Goal: Task Accomplishment & Management: Manage account settings

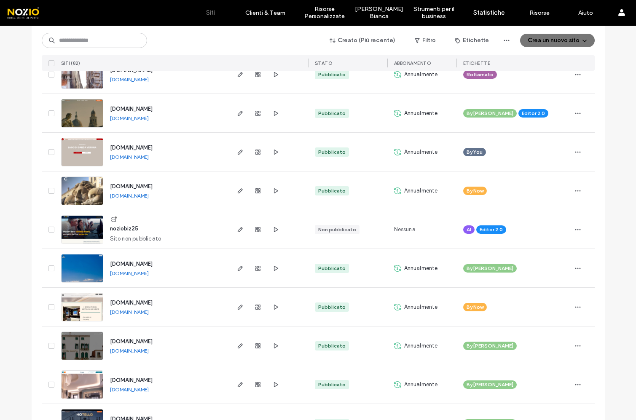
scroll to position [335, 0]
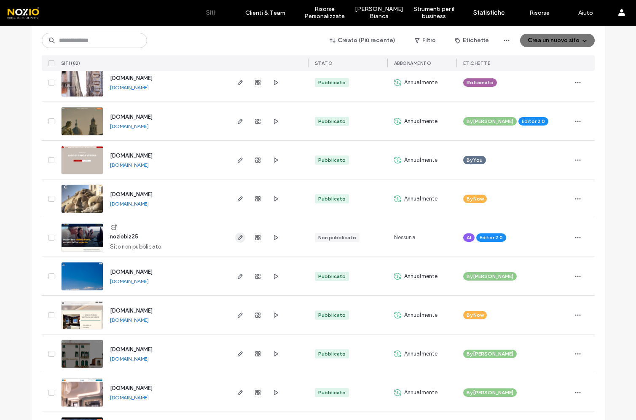
click at [238, 240] on icon "button" at bounding box center [240, 237] width 7 height 7
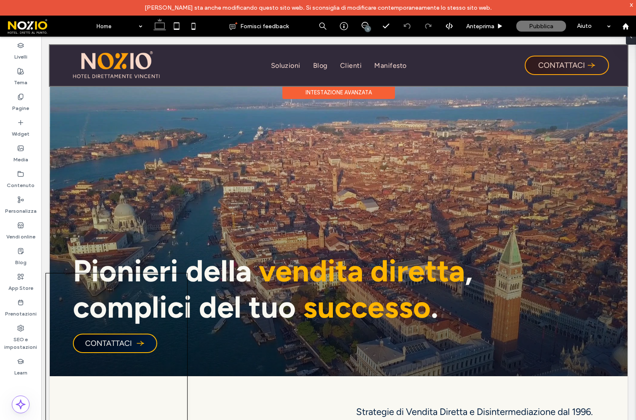
click at [293, 64] on div at bounding box center [339, 65] width 578 height 41
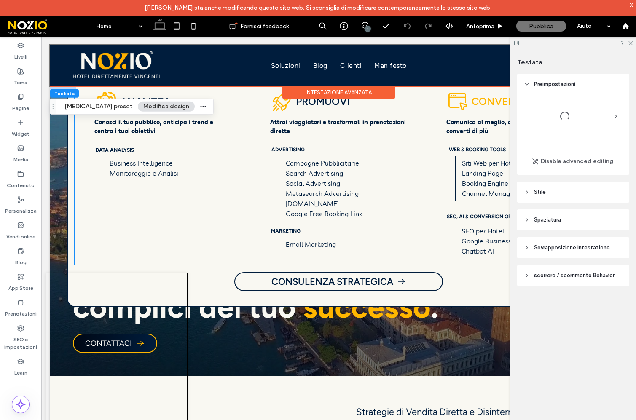
click at [459, 107] on span at bounding box center [457, 101] width 19 height 19
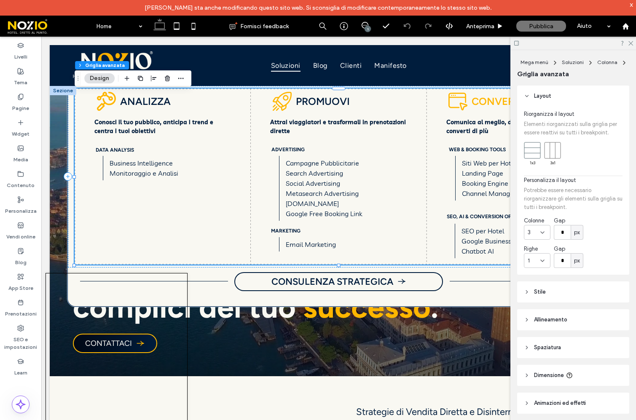
click at [464, 99] on span at bounding box center [457, 101] width 19 height 19
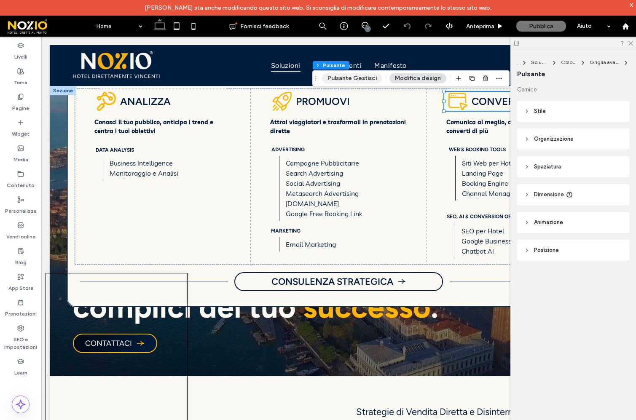
click at [356, 76] on button "Pulsante Gestisci" at bounding box center [352, 78] width 60 height 10
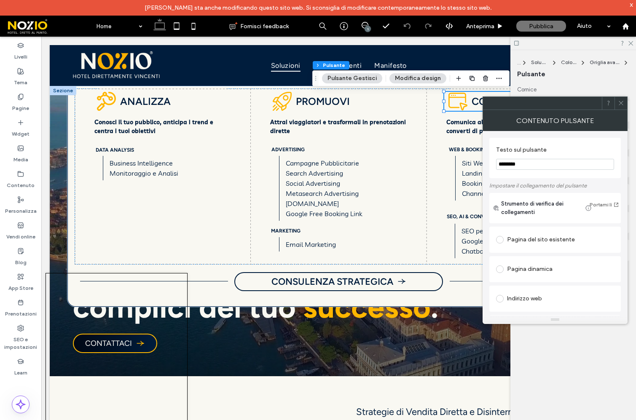
click at [423, 77] on button "Modifica design" at bounding box center [417, 78] width 57 height 10
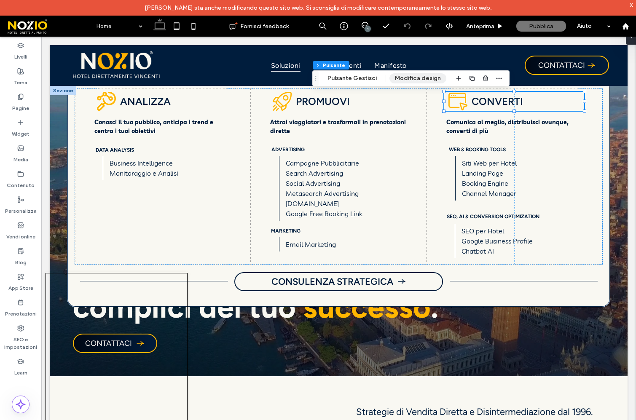
click at [423, 77] on button "Modifica design" at bounding box center [417, 78] width 57 height 10
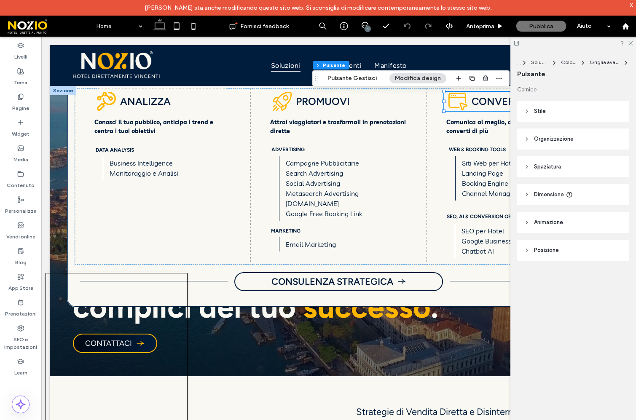
click at [553, 115] on header "Stile" at bounding box center [573, 111] width 112 height 21
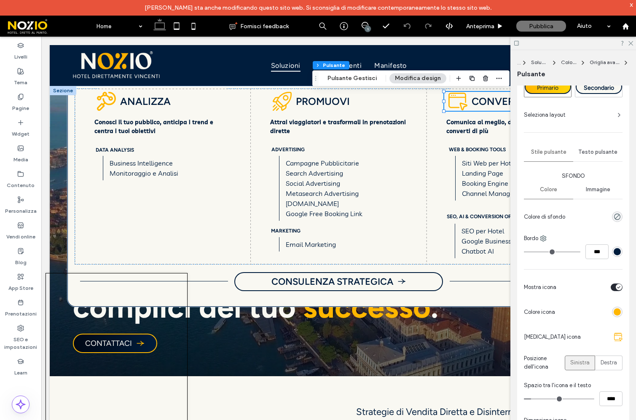
scroll to position [80, 0]
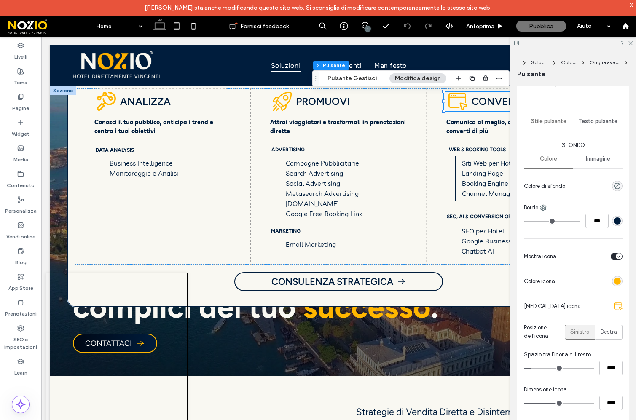
click at [625, 308] on div "Primario Secondario Seleziona layout Stile pulsante Testo pulsante Sfondo Color…" at bounding box center [573, 255] width 112 height 426
click at [618, 303] on div at bounding box center [618, 306] width 8 height 8
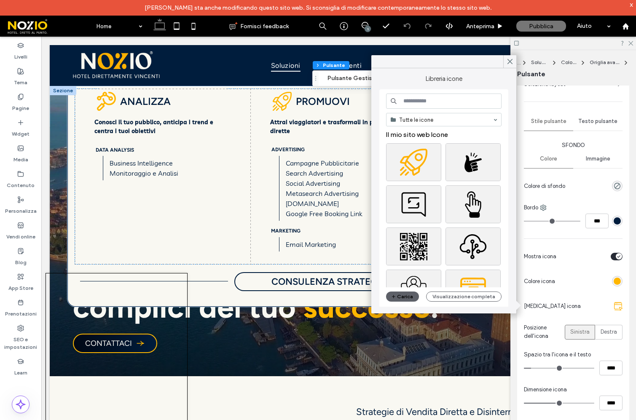
click at [450, 93] on div "Tutte le icone Il mio sito web Icone Carica Visualizzazione completa" at bounding box center [443, 198] width 129 height 218
click at [428, 102] on input at bounding box center [443, 101] width 115 height 15
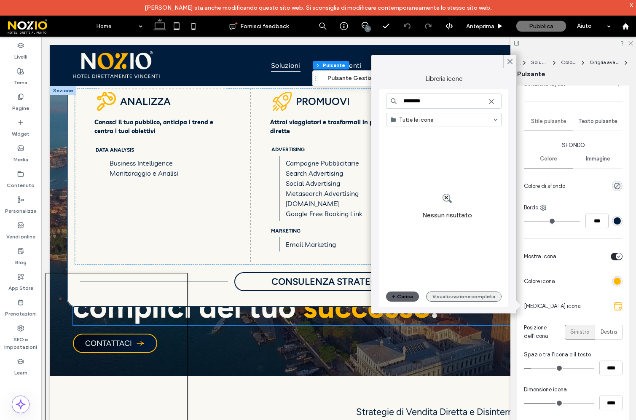
type input "********"
click at [462, 300] on button "Visualizzazione completa" at bounding box center [463, 297] width 75 height 10
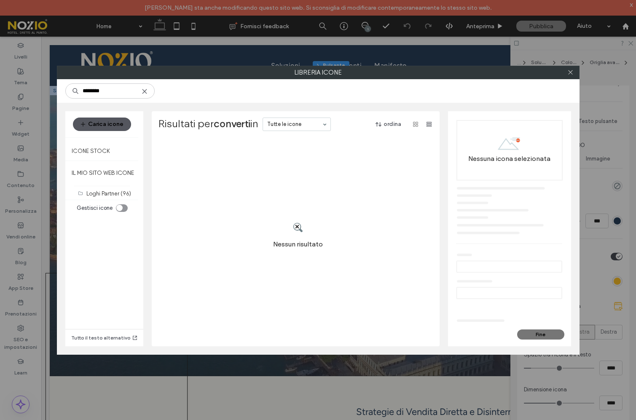
click at [122, 125] on button "Carica icone" at bounding box center [102, 124] width 58 height 13
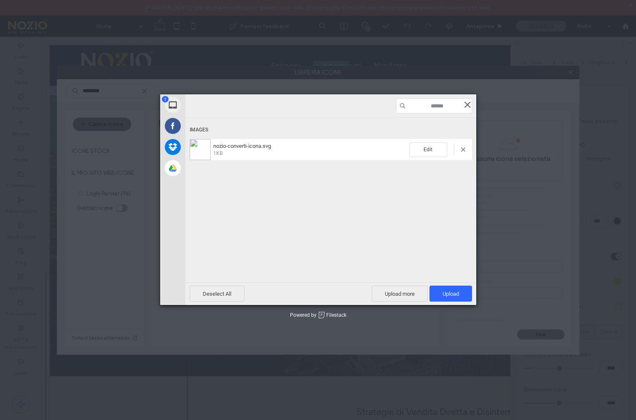
click at [468, 102] on span at bounding box center [467, 104] width 9 height 9
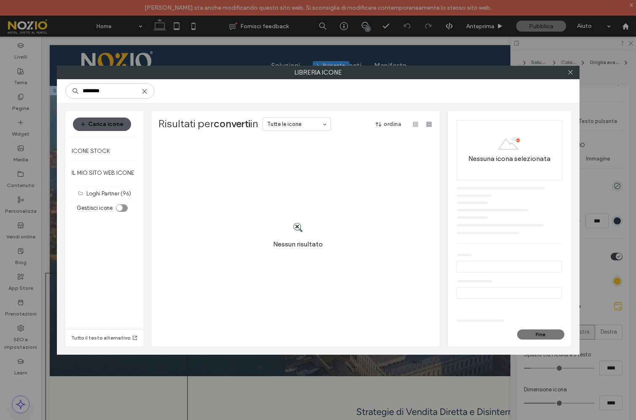
click at [116, 120] on button "Carica icone" at bounding box center [102, 124] width 58 height 13
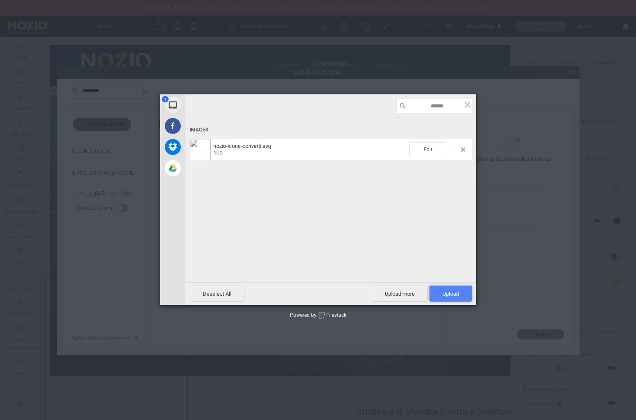
click at [440, 291] on span "Upload 1" at bounding box center [450, 294] width 43 height 16
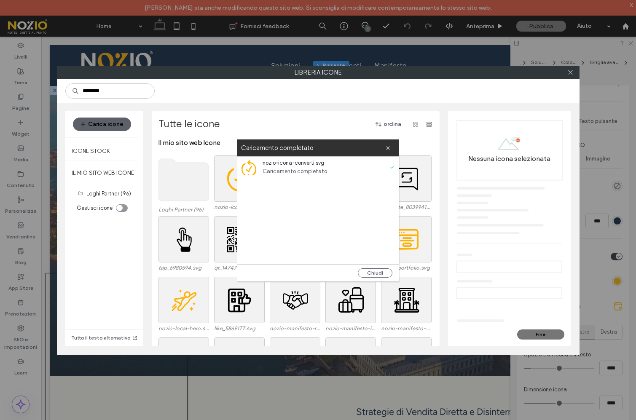
click at [384, 150] on label "Caricamento completato" at bounding box center [313, 147] width 144 height 11
click at [388, 148] on use at bounding box center [388, 148] width 4 height 4
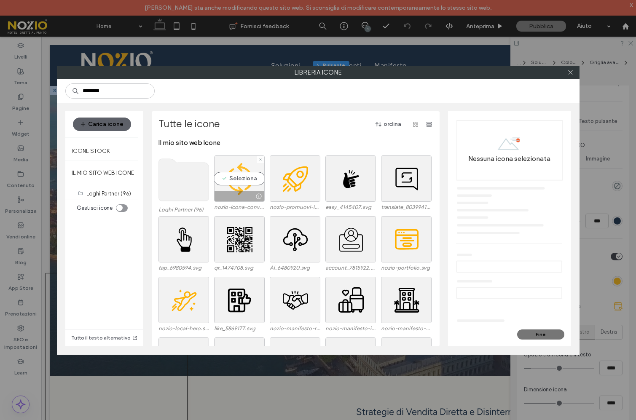
click at [249, 188] on div "Seleziona" at bounding box center [239, 178] width 51 height 46
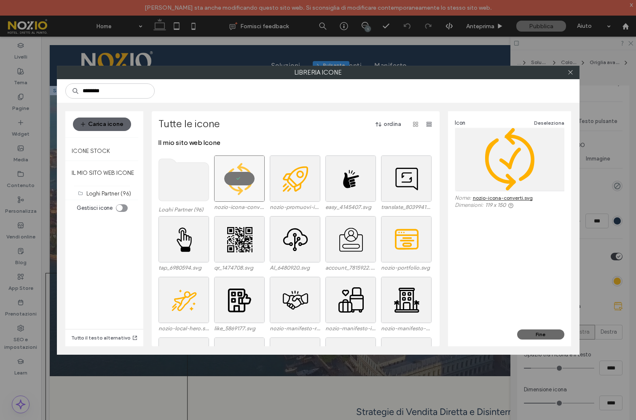
click at [527, 337] on button "Fine" at bounding box center [540, 334] width 47 height 10
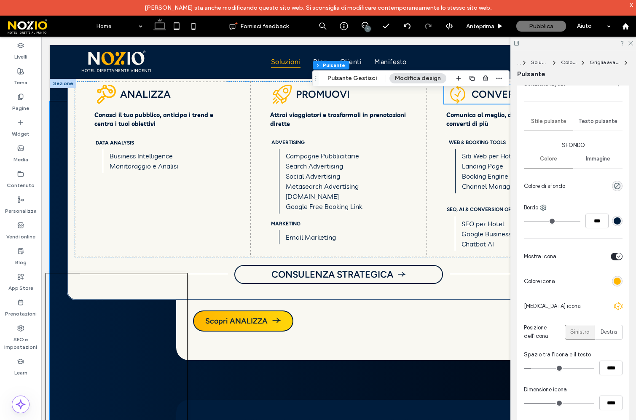
scroll to position [659, 0]
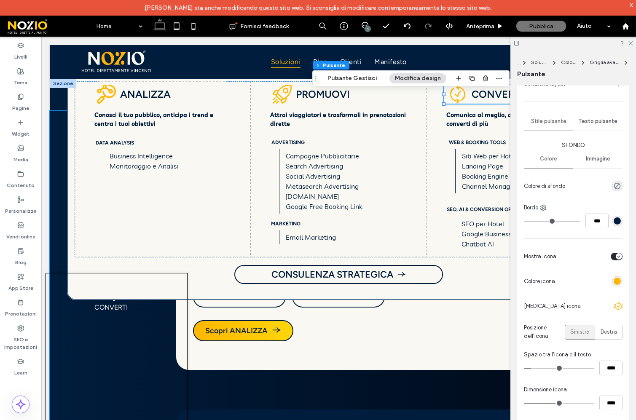
click at [311, 331] on div "Analizza i dati, individua le opportunità, inizia a ottenere più prenotazioni s…" at bounding box center [397, 251] width 443 height 238
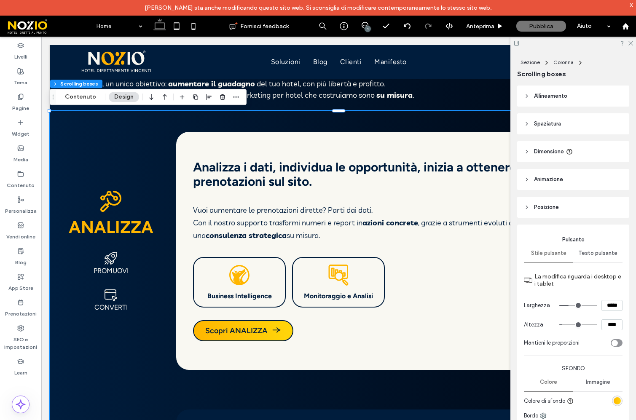
click at [112, 302] on link ".st0- { fill: #ffb100; } CONVERTI" at bounding box center [111, 300] width 104 height 22
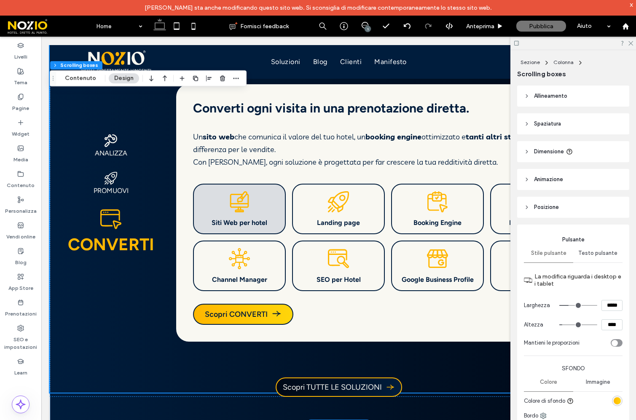
scroll to position [1283, 0]
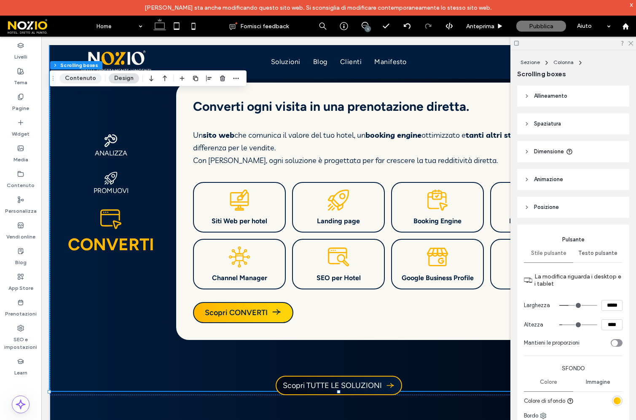
click at [62, 79] on button "Contenuto" at bounding box center [80, 78] width 42 height 10
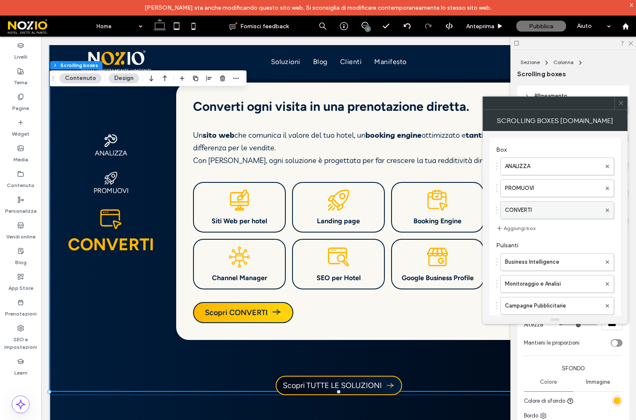
click at [526, 213] on label "CONVERTI" at bounding box center [553, 210] width 96 height 17
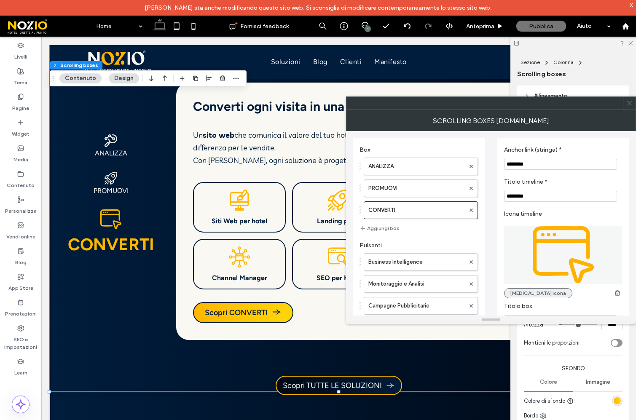
click at [521, 293] on button "Cambia icona" at bounding box center [538, 293] width 68 height 10
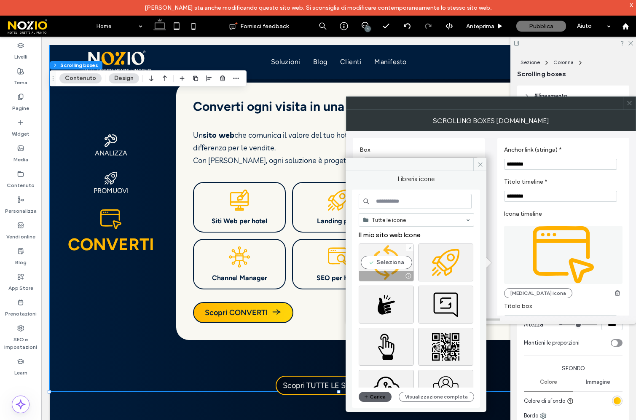
click at [388, 262] on div "Seleziona" at bounding box center [386, 263] width 55 height 38
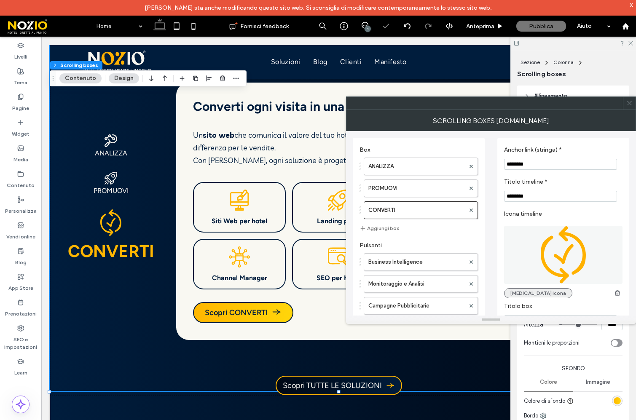
click at [530, 294] on button "Cambia icona" at bounding box center [538, 293] width 68 height 10
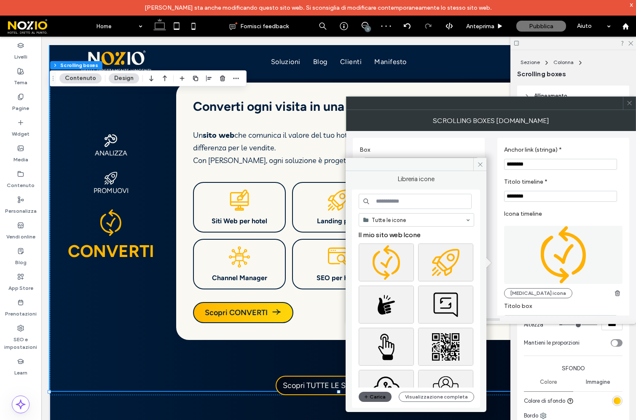
click at [407, 197] on input at bounding box center [415, 201] width 113 height 15
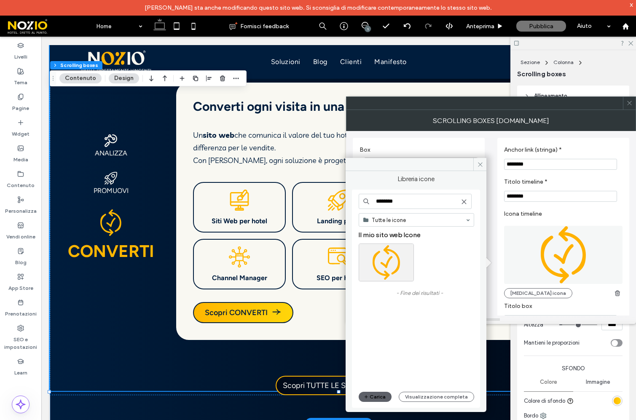
type input "********"
click at [423, 396] on button "Visualizzazione completa" at bounding box center [436, 397] width 75 height 10
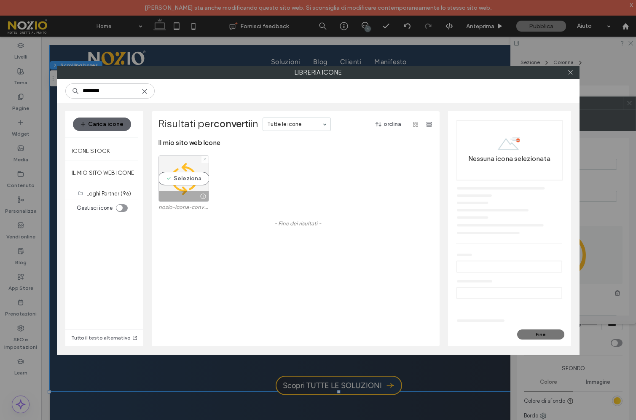
click at [203, 159] on icon at bounding box center [204, 159] width 3 height 3
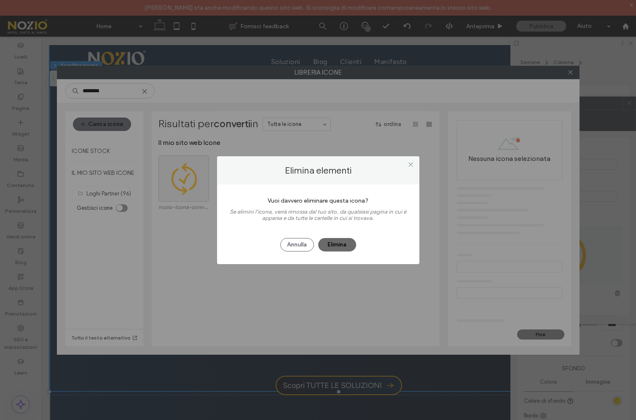
click at [337, 244] on button "Elimina" at bounding box center [337, 244] width 38 height 13
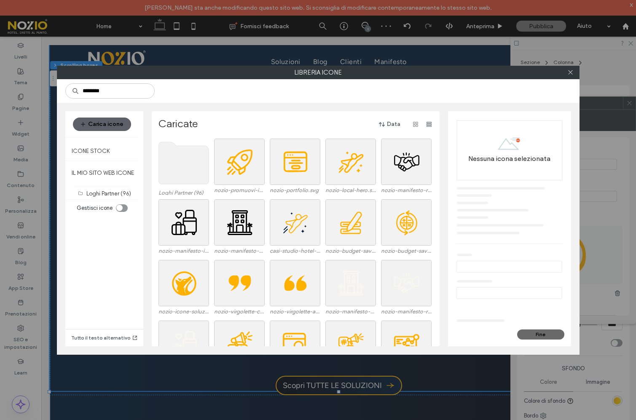
click at [546, 332] on button "Fine" at bounding box center [540, 334] width 47 height 10
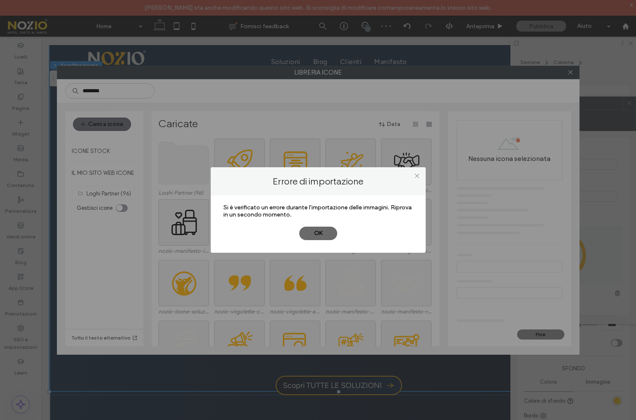
click at [316, 234] on button "OK" at bounding box center [318, 233] width 38 height 13
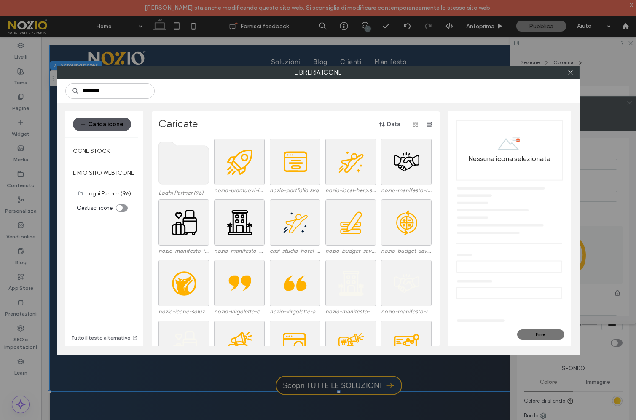
click at [113, 126] on button "Carica icone" at bounding box center [102, 124] width 58 height 13
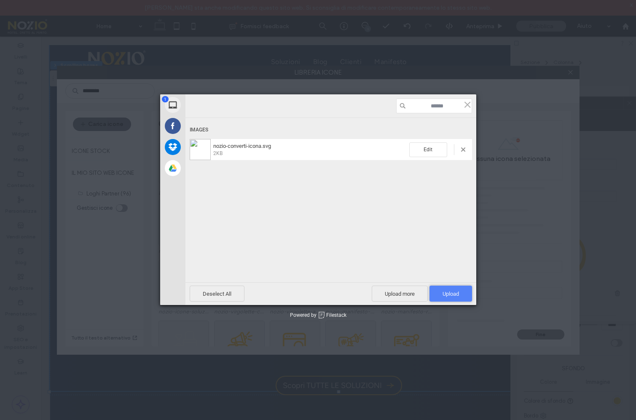
click at [441, 290] on span "Upload 1" at bounding box center [450, 294] width 43 height 16
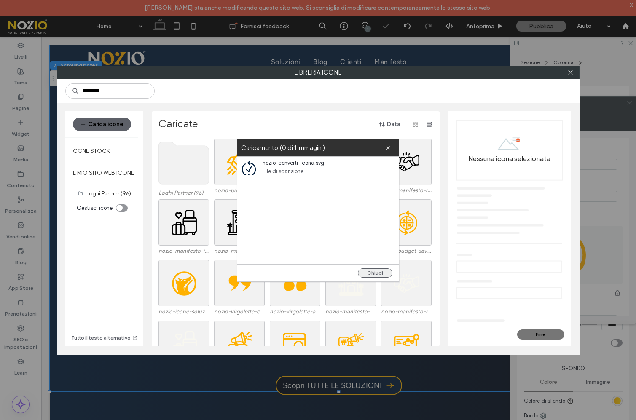
click at [380, 273] on button "Chiudi" at bounding box center [375, 272] width 35 height 9
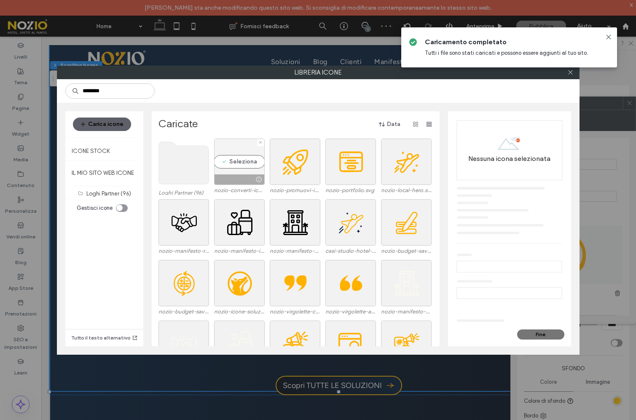
click at [247, 158] on div "Seleziona" at bounding box center [239, 162] width 51 height 46
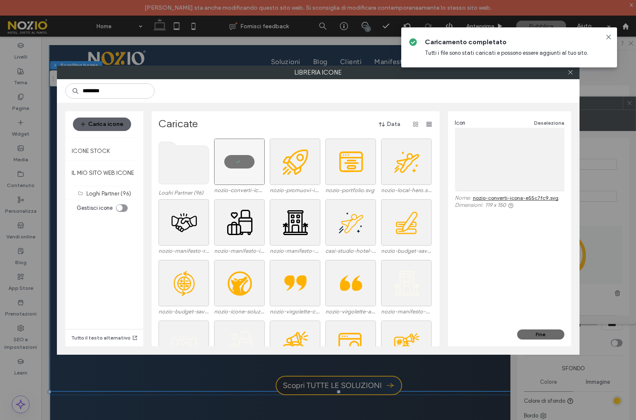
click at [531, 333] on button "Fine" at bounding box center [540, 334] width 47 height 10
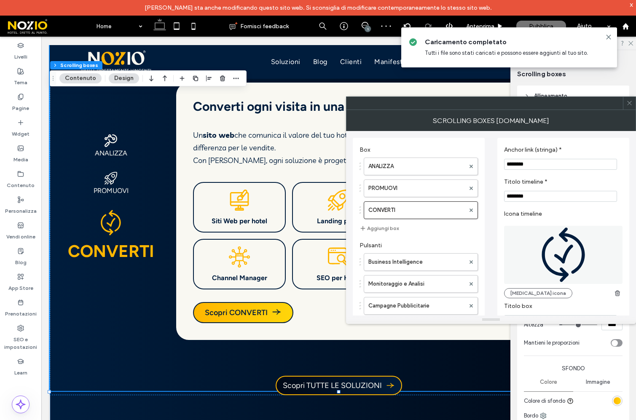
click at [627, 99] on span at bounding box center [629, 103] width 6 height 13
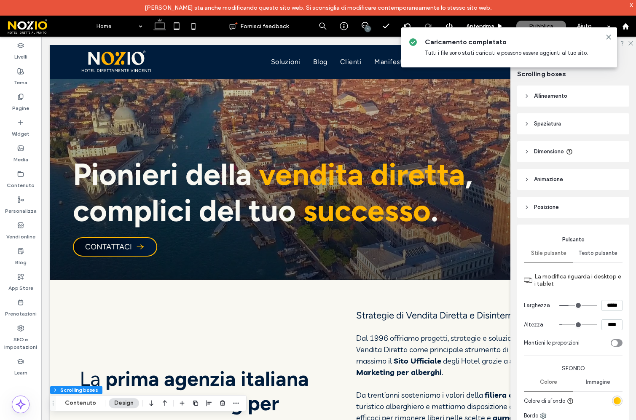
scroll to position [70, 0]
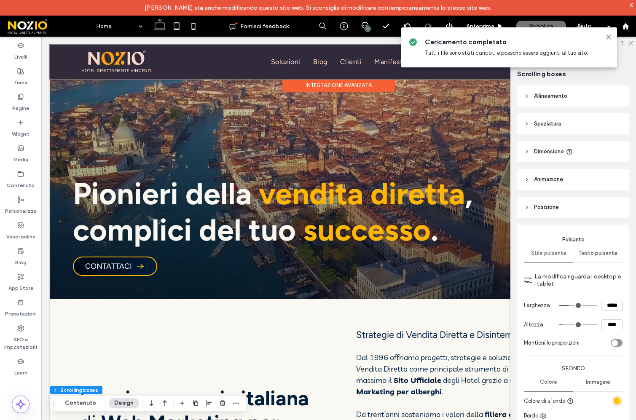
click at [288, 59] on div at bounding box center [339, 62] width 578 height 34
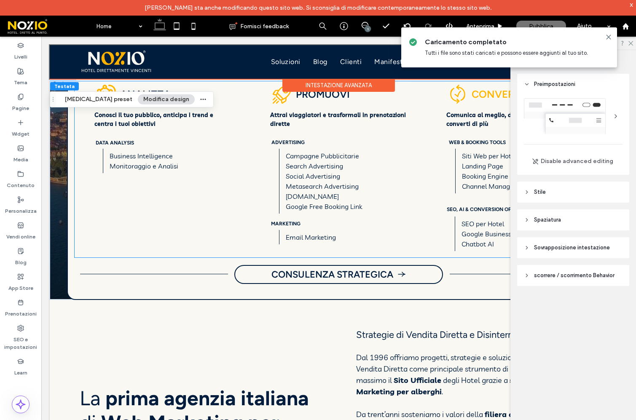
click at [455, 90] on span at bounding box center [457, 94] width 19 height 19
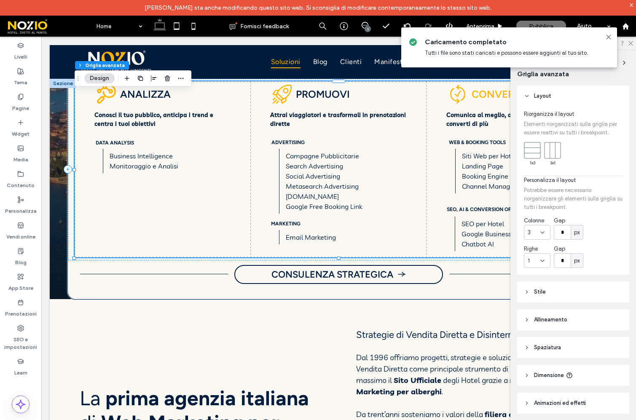
click at [455, 90] on span at bounding box center [457, 94] width 19 height 19
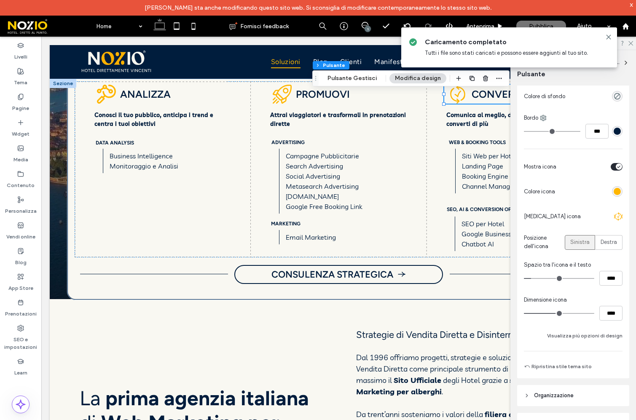
scroll to position [288, 0]
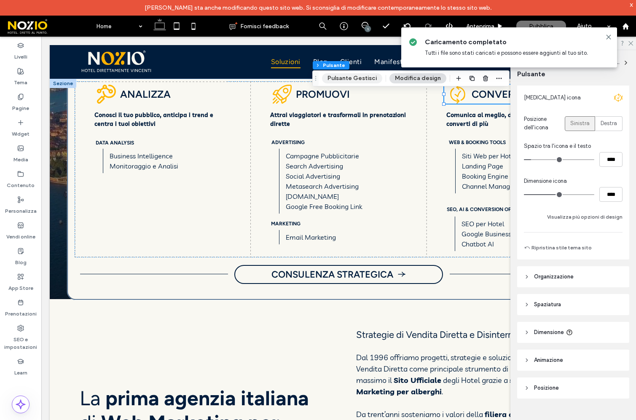
click at [349, 82] on button "Pulsante Gestisci" at bounding box center [352, 78] width 60 height 10
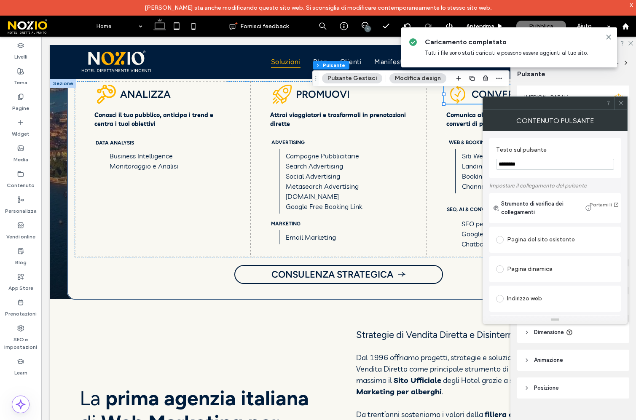
click at [622, 101] on icon at bounding box center [621, 103] width 6 height 6
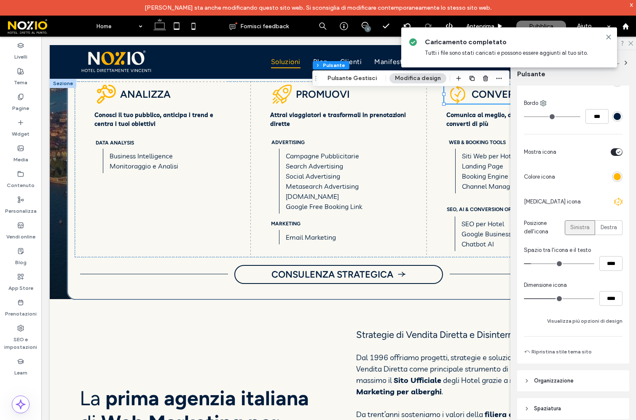
scroll to position [178, 0]
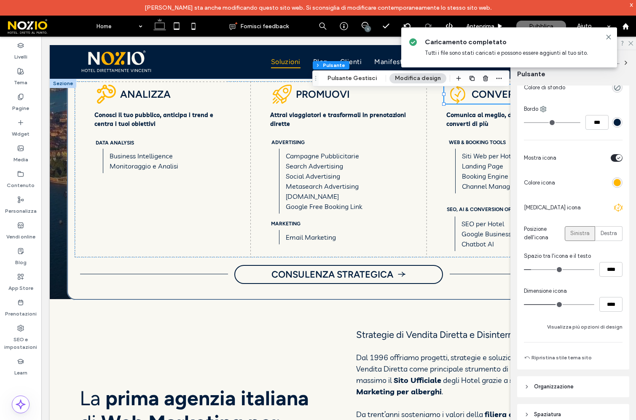
click at [617, 211] on div at bounding box center [618, 207] width 8 height 8
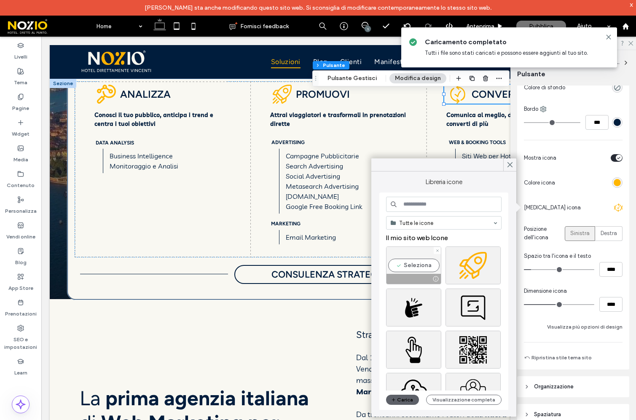
click at [406, 259] on div "Seleziona" at bounding box center [413, 265] width 55 height 38
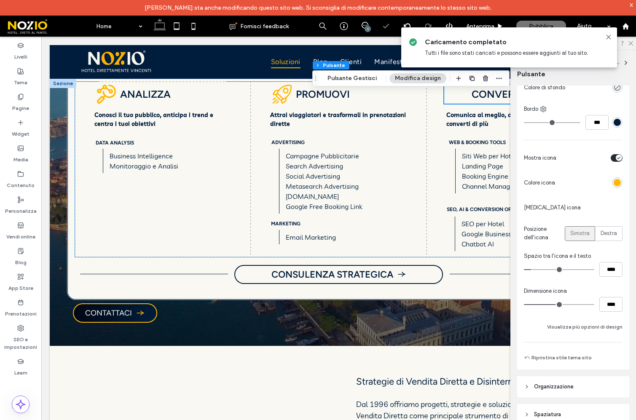
scroll to position [0, 0]
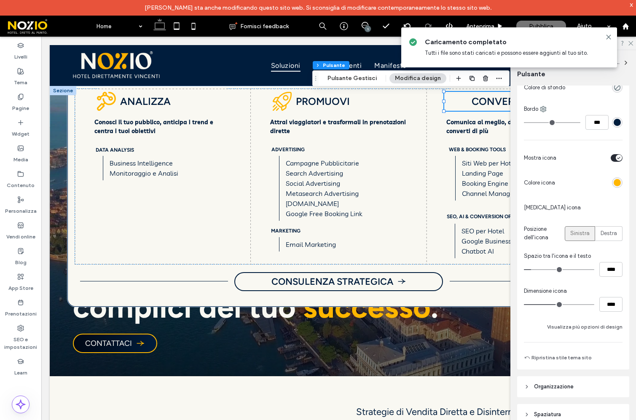
click at [617, 207] on div at bounding box center [618, 207] width 8 height 8
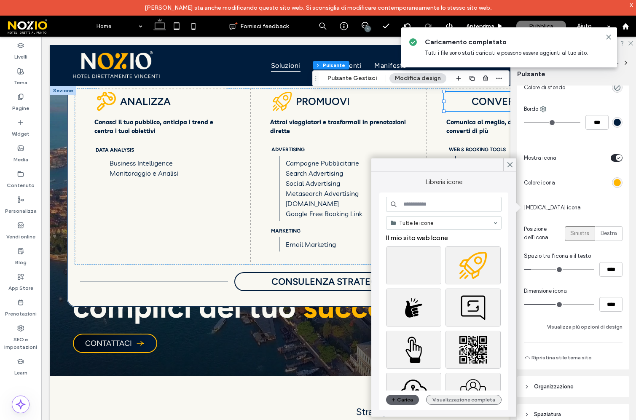
click at [459, 401] on button "Visualizzazione completa" at bounding box center [463, 400] width 75 height 10
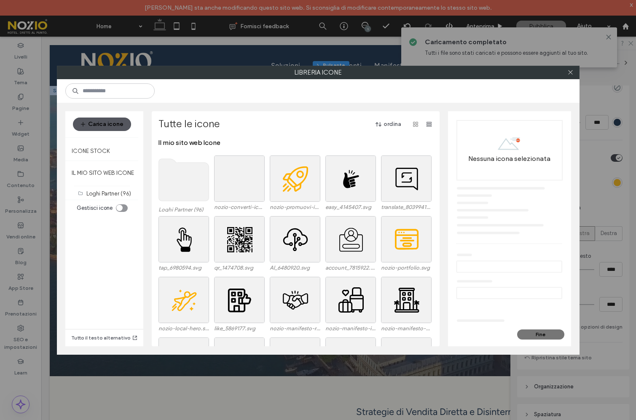
click at [121, 126] on button "Carica icone" at bounding box center [102, 124] width 58 height 13
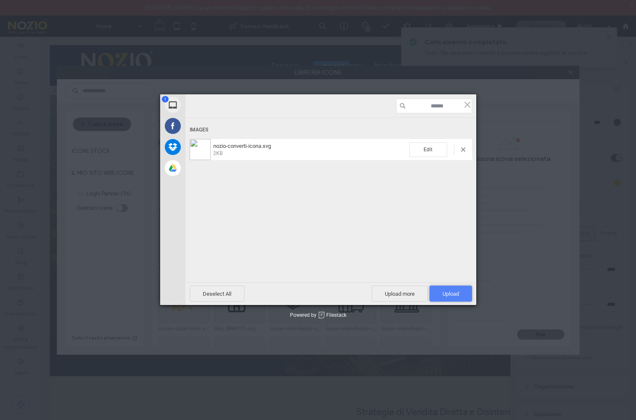
click at [439, 295] on span "Upload 1" at bounding box center [450, 294] width 43 height 16
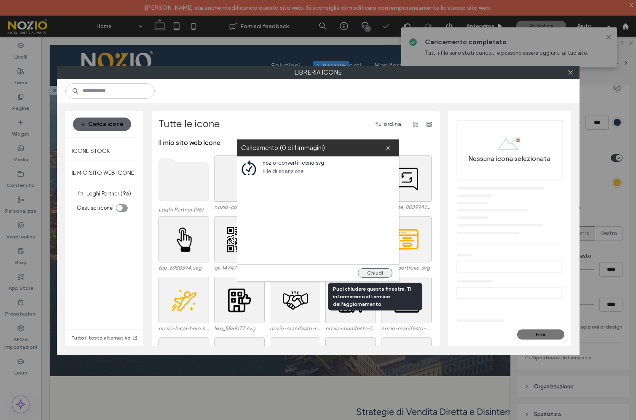
click at [383, 274] on button "Chiudi" at bounding box center [375, 272] width 35 height 9
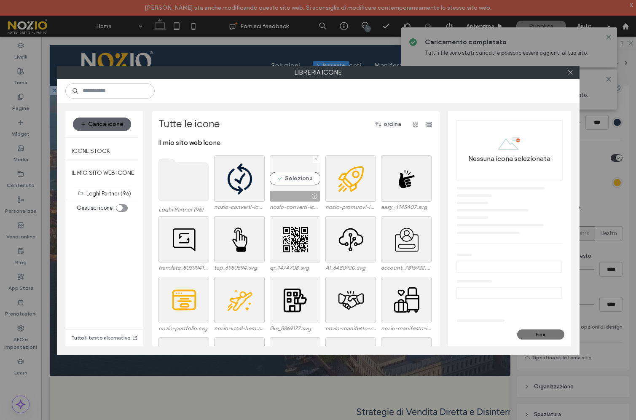
click at [314, 159] on icon at bounding box center [315, 159] width 3 height 3
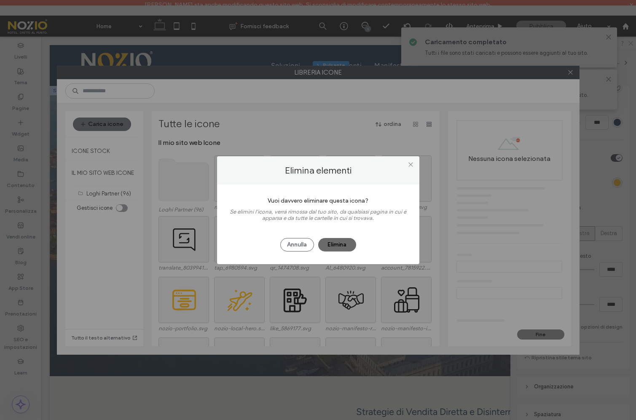
click at [340, 248] on button "Elimina" at bounding box center [337, 244] width 38 height 13
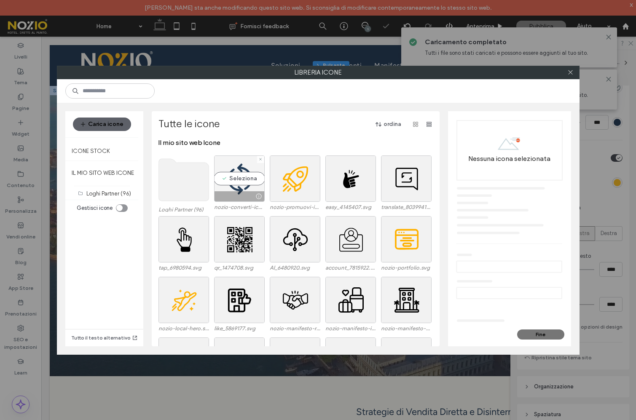
click at [234, 179] on div "Seleziona" at bounding box center [239, 178] width 51 height 46
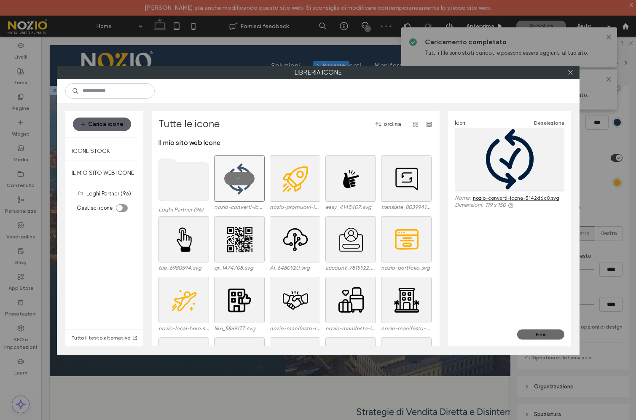
click at [556, 337] on button "Fine" at bounding box center [540, 334] width 47 height 10
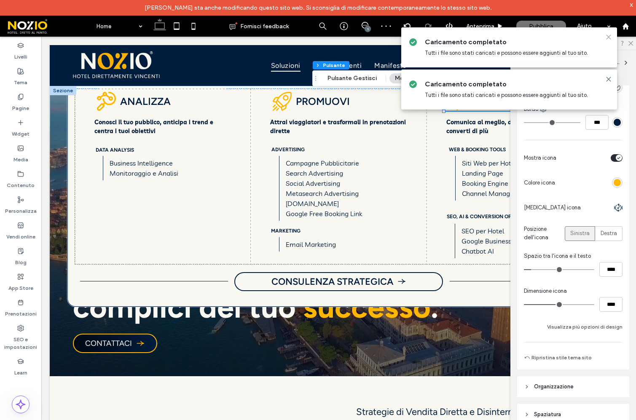
click at [607, 36] on icon at bounding box center [608, 37] width 7 height 7
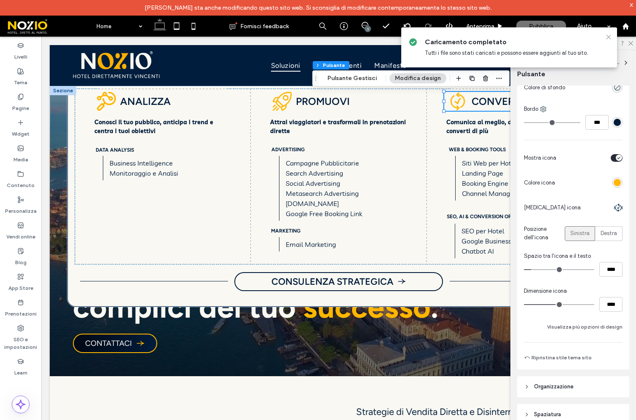
click at [607, 36] on use at bounding box center [608, 37] width 4 height 4
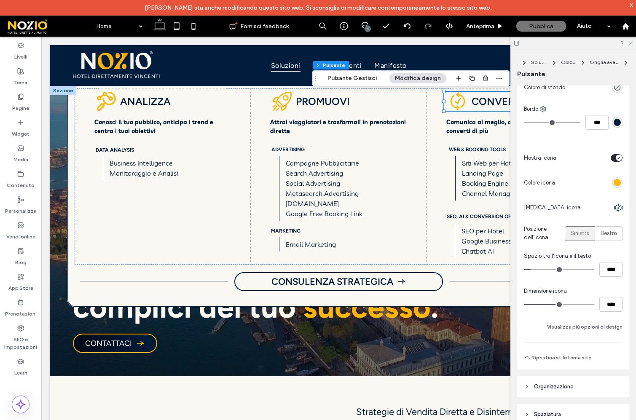
click at [629, 43] on icon at bounding box center [629, 42] width 5 height 5
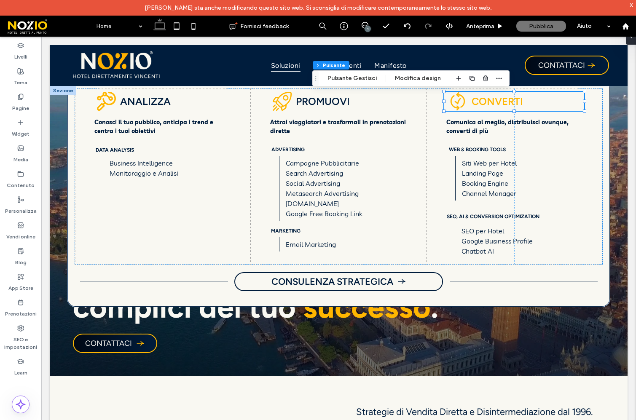
click at [452, 100] on span at bounding box center [457, 101] width 19 height 19
click at [425, 78] on button "Modifica design" at bounding box center [417, 78] width 57 height 10
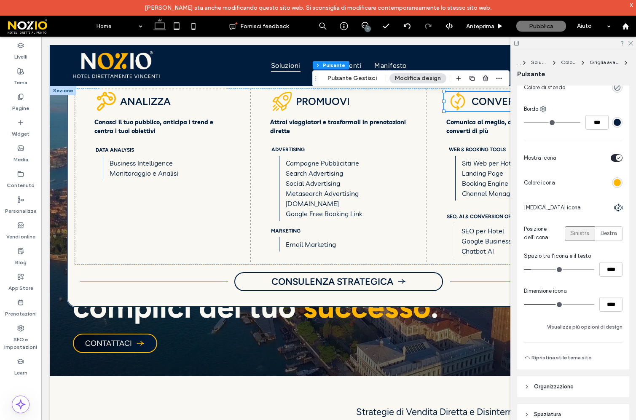
type input "**"
type input "****"
type input "**"
type input "****"
type input "**"
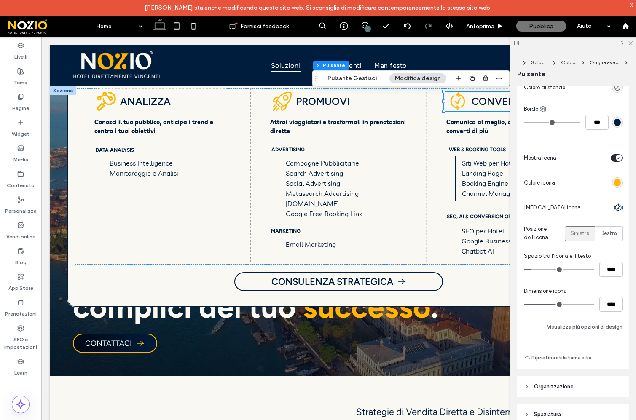
type input "****"
type input "**"
type input "****"
type input "**"
type input "****"
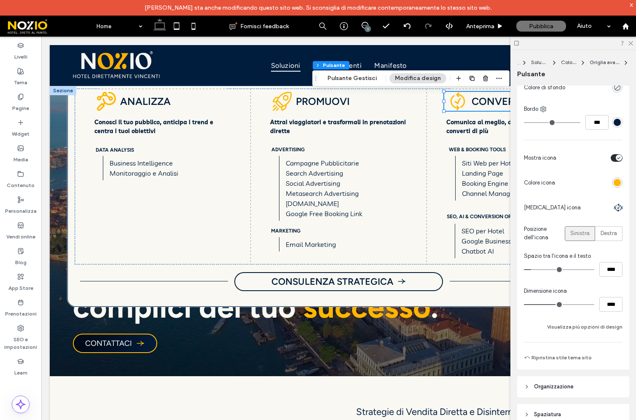
type input "**"
type input "****"
type input "**"
type input "****"
type input "**"
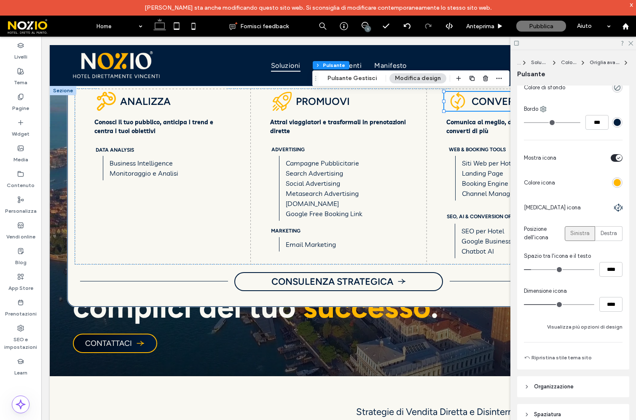
type input "****"
type input "**"
type input "****"
drag, startPoint x: 554, startPoint y: 304, endPoint x: 559, endPoint y: 304, distance: 4.6
type input "**"
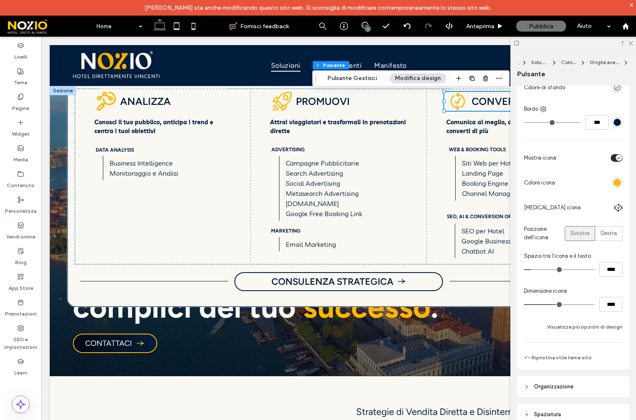
click at [559, 304] on input "range" at bounding box center [559, 304] width 70 height 1
click at [275, 110] on span at bounding box center [282, 101] width 19 height 19
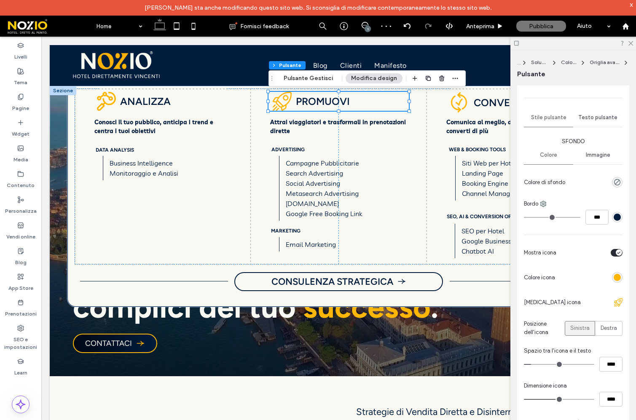
scroll to position [110, 0]
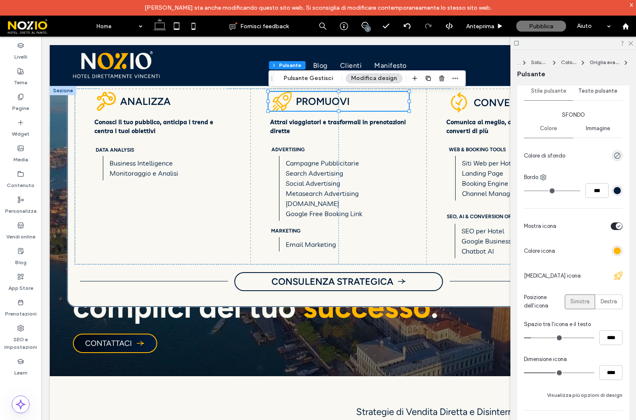
click at [584, 273] on div at bounding box center [603, 275] width 38 height 15
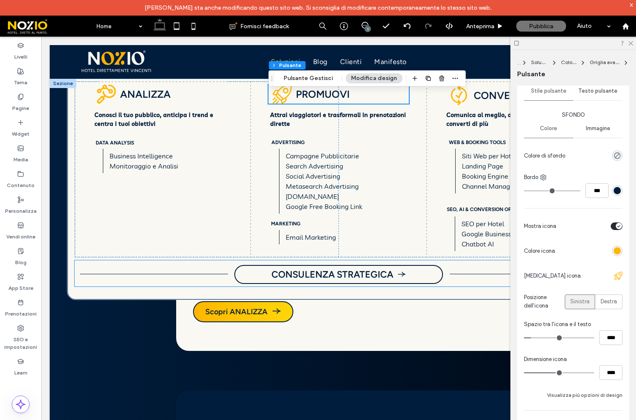
scroll to position [681, 0]
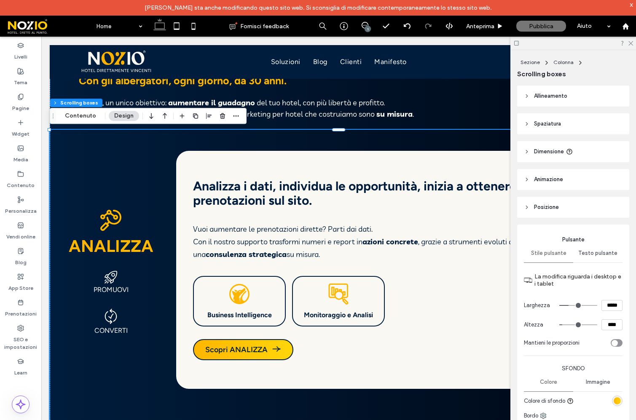
click at [112, 328] on span "CONVERTI" at bounding box center [111, 330] width 104 height 8
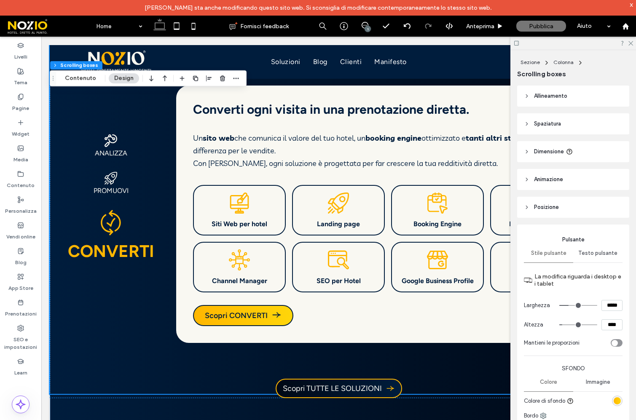
scroll to position [1283, 0]
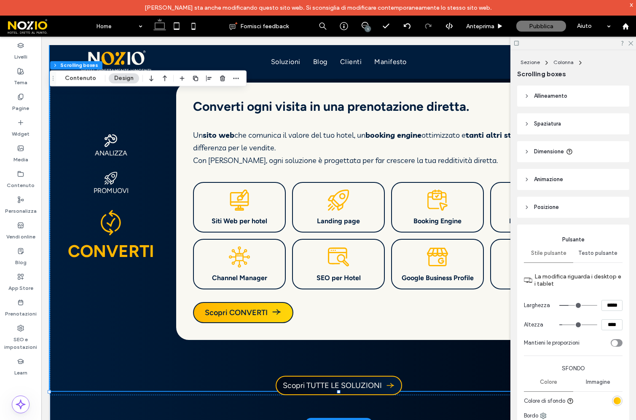
click at [116, 227] on icon ".st0- { fill: #001d3d; }" at bounding box center [110, 222] width 21 height 27
click at [72, 83] on div "Sezione Colonna Scrolling boxes Contenuto Design" at bounding box center [148, 78] width 197 height 16
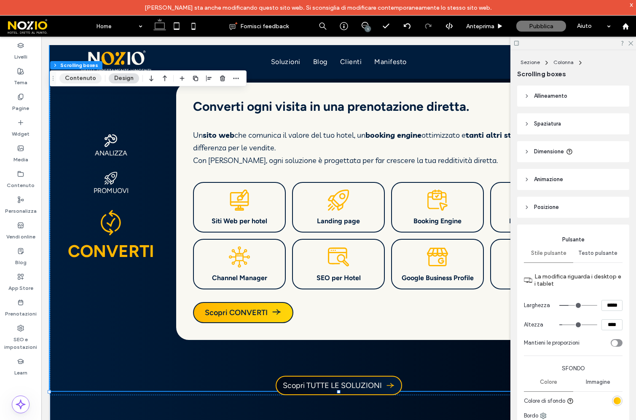
click at [80, 75] on button "Contenuto" at bounding box center [80, 78] width 42 height 10
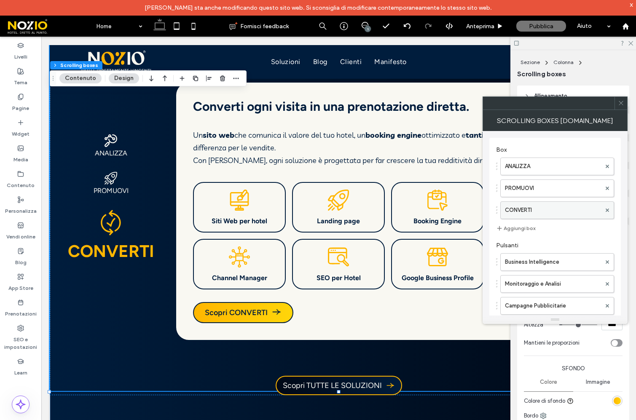
click at [538, 207] on label "CONVERTI" at bounding box center [553, 210] width 96 height 17
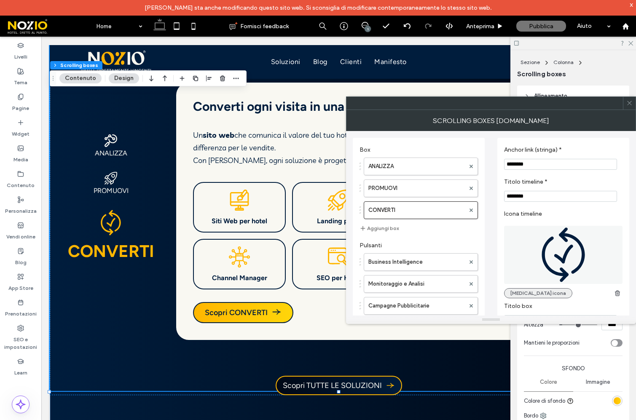
click at [521, 296] on button "Cambia icona" at bounding box center [538, 293] width 68 height 10
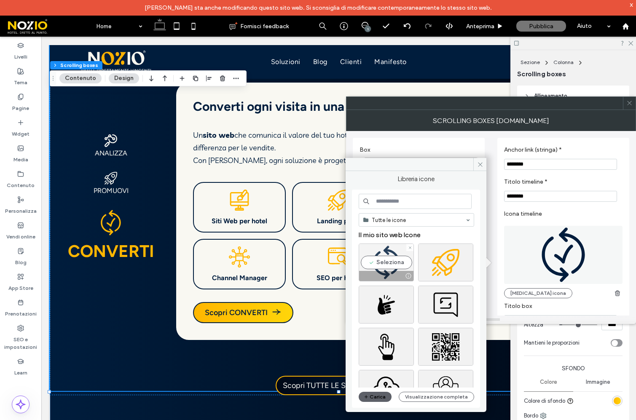
click at [373, 268] on div "Seleziona" at bounding box center [386, 263] width 55 height 38
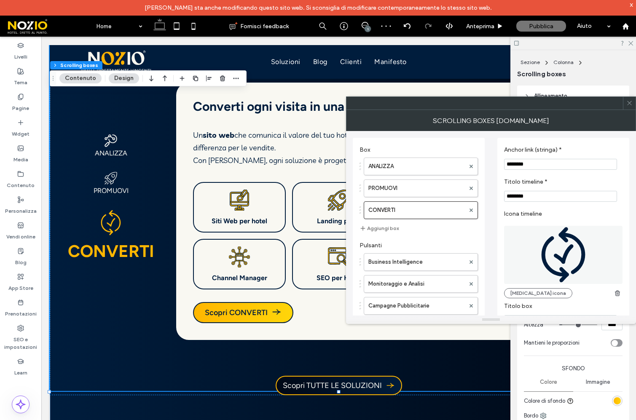
click at [628, 101] on icon at bounding box center [629, 103] width 6 height 6
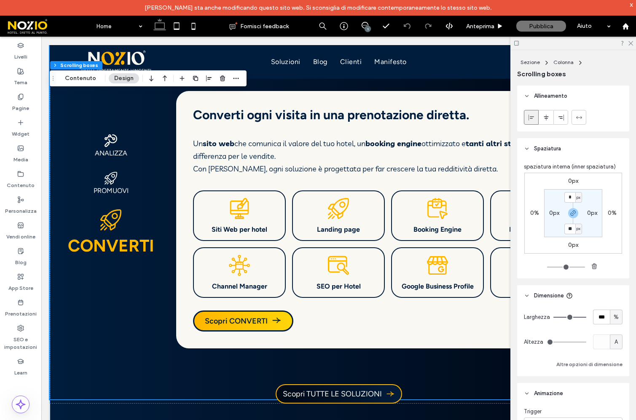
click at [112, 241] on span "CONVERTI" at bounding box center [111, 245] width 104 height 20
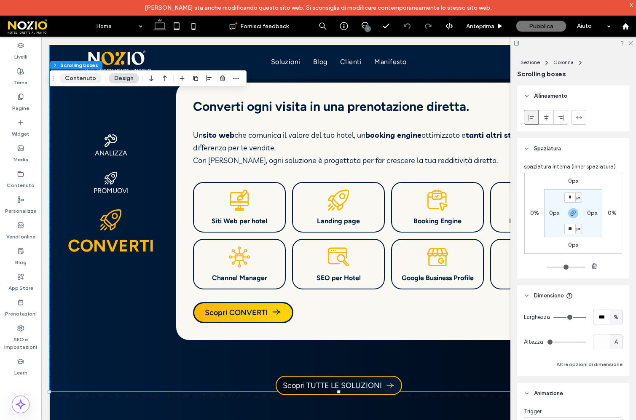
click at [75, 77] on button "Contenuto" at bounding box center [80, 78] width 42 height 10
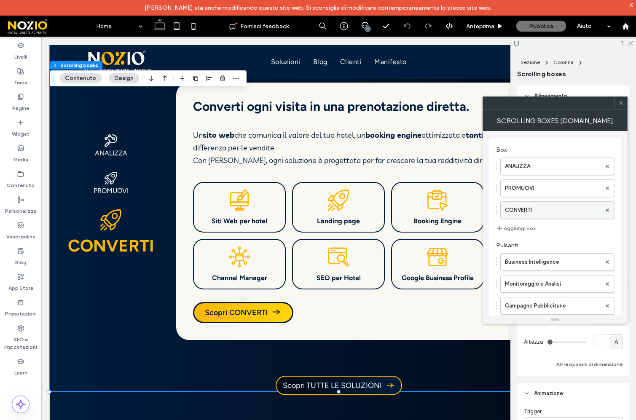
click at [549, 216] on label "CONVERTI" at bounding box center [553, 210] width 96 height 17
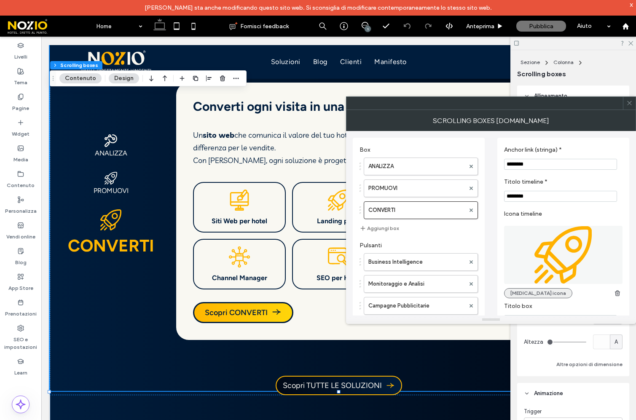
click at [542, 296] on button "Cambia icona" at bounding box center [538, 293] width 68 height 10
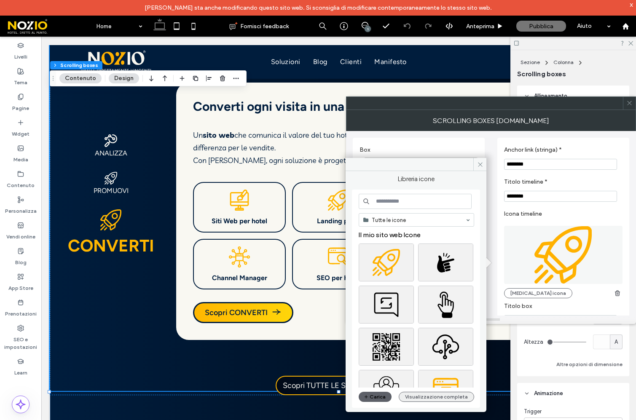
click at [447, 399] on button "Visualizzazione completa" at bounding box center [436, 397] width 75 height 10
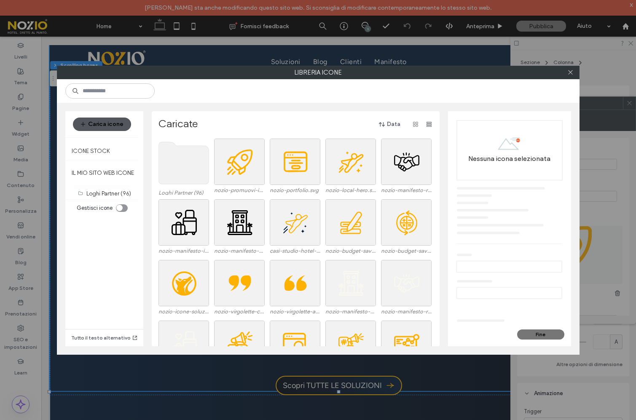
click at [96, 126] on button "Carica icone" at bounding box center [102, 124] width 58 height 13
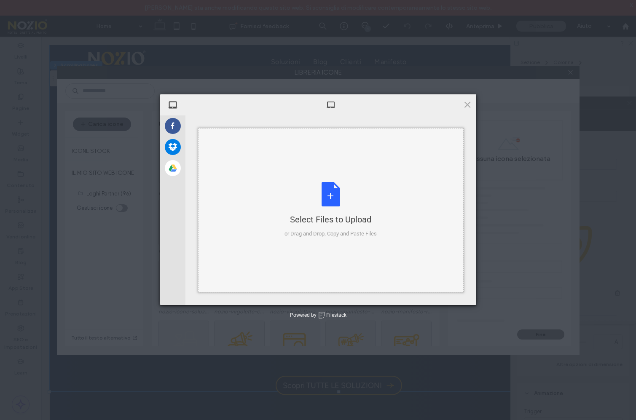
click at [342, 198] on div "Select Files to Upload or Drag and Drop, Copy and Paste Files" at bounding box center [330, 210] width 92 height 56
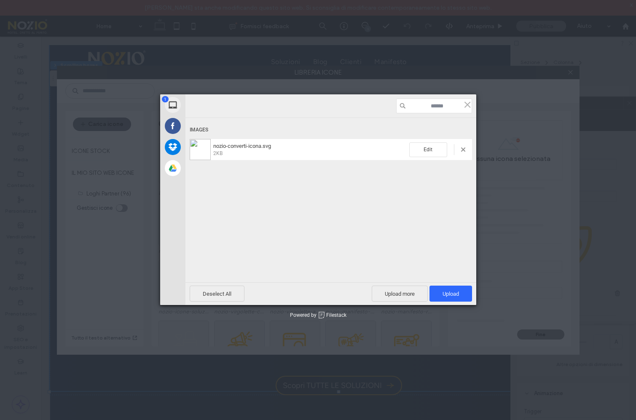
click at [447, 281] on div "Images nozio-converti-icona.svg 2KB Edit" at bounding box center [330, 189] width 291 height 190
click at [447, 290] on span "Upload 1" at bounding box center [450, 294] width 43 height 16
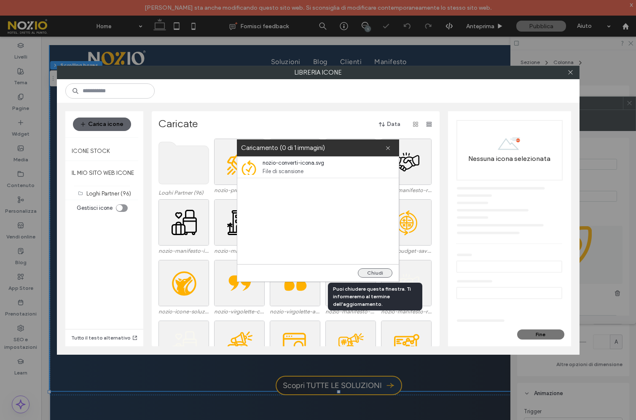
click at [375, 271] on button "Chiudi" at bounding box center [375, 272] width 35 height 9
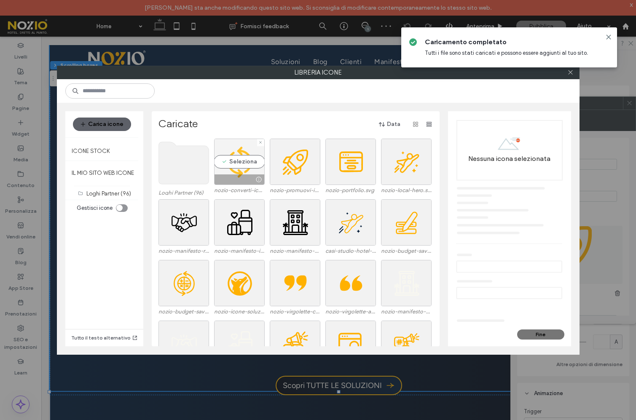
click at [234, 166] on div "Seleziona" at bounding box center [239, 162] width 51 height 46
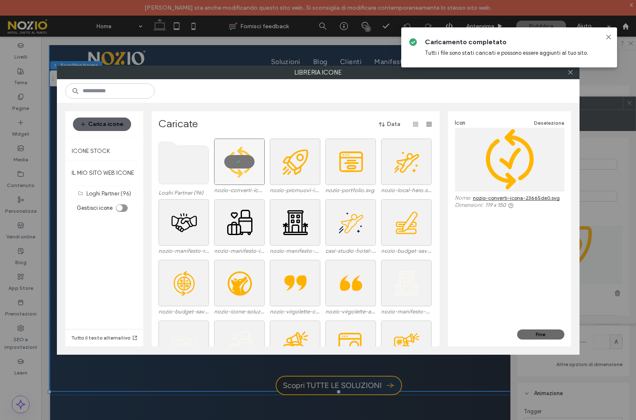
click at [539, 336] on button "Fine" at bounding box center [540, 334] width 47 height 10
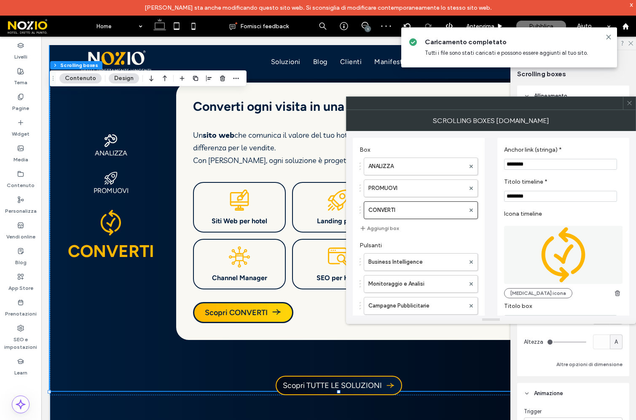
click at [629, 107] on span at bounding box center [629, 103] width 6 height 13
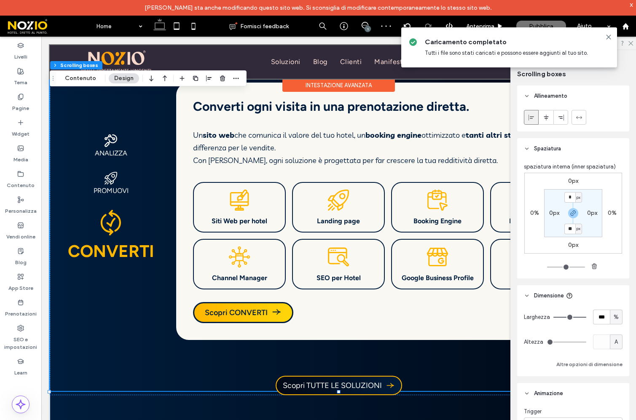
click at [274, 62] on div at bounding box center [339, 62] width 578 height 34
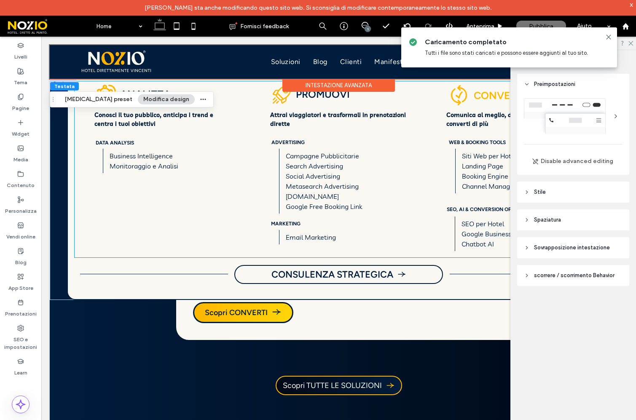
click at [463, 96] on span at bounding box center [458, 95] width 21 height 21
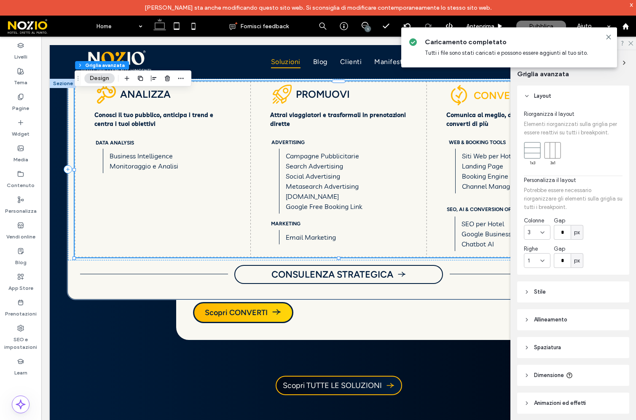
click at [454, 91] on span at bounding box center [458, 95] width 21 height 21
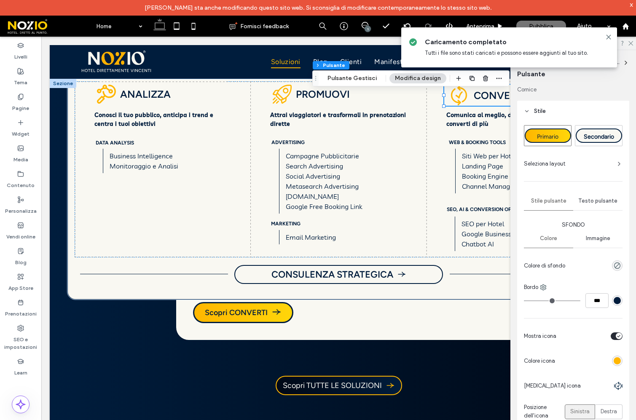
click at [616, 388] on div at bounding box center [618, 386] width 8 height 8
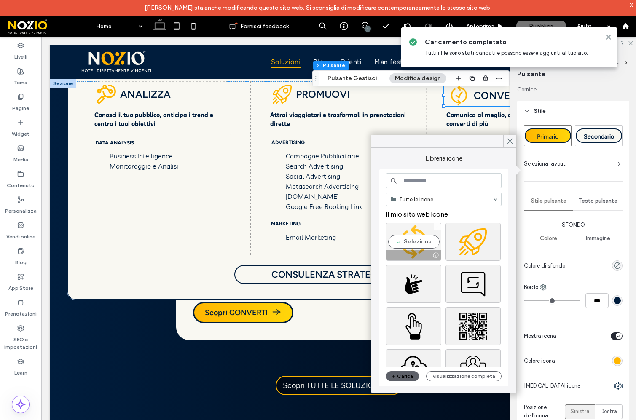
click at [415, 241] on div "Seleziona" at bounding box center [413, 242] width 55 height 38
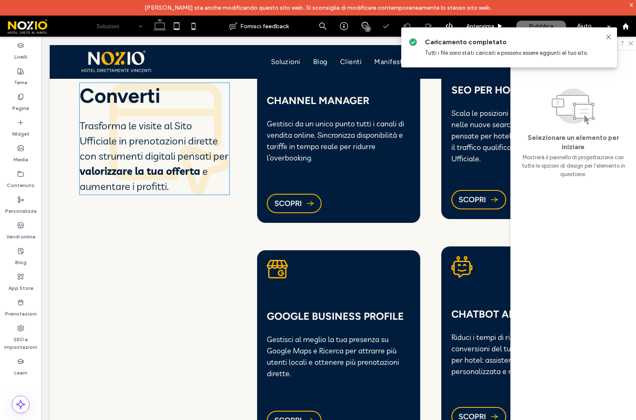
scroll to position [1859, 0]
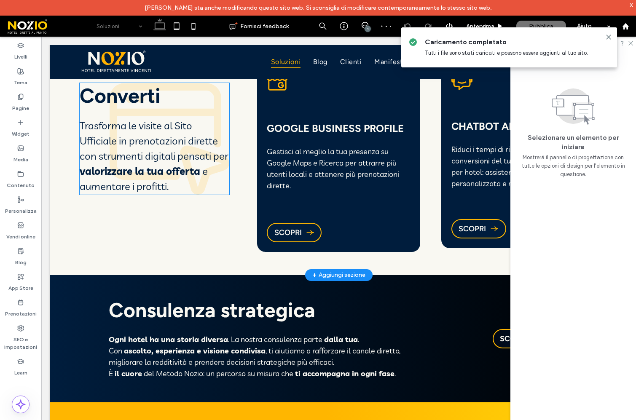
click at [206, 88] on h2 "Converti" at bounding box center [155, 96] width 150 height 24
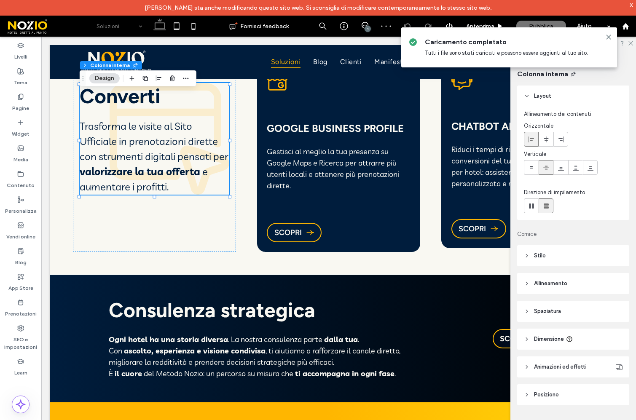
click at [554, 261] on header "Stile" at bounding box center [573, 255] width 112 height 21
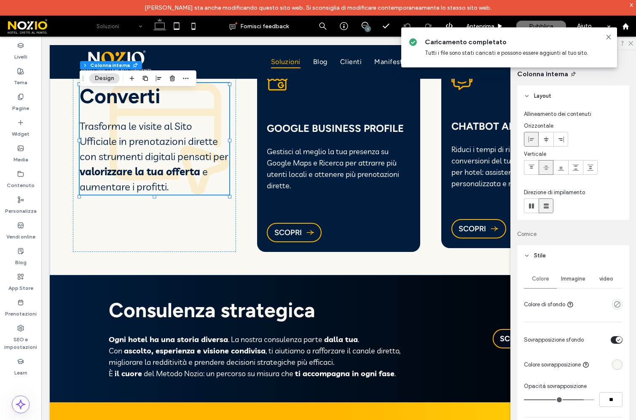
click at [569, 276] on span "Immagine" at bounding box center [573, 279] width 24 height 7
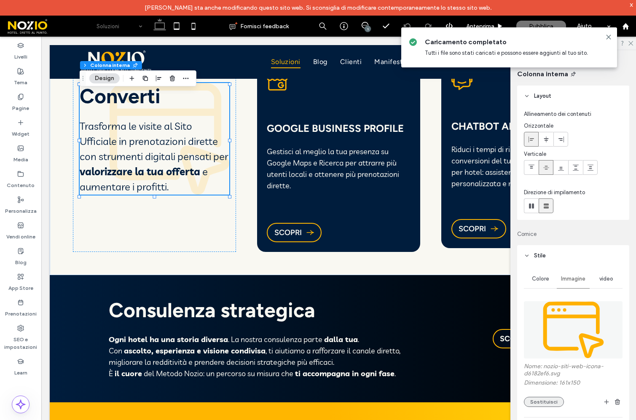
click at [543, 405] on button "Sostituisci" at bounding box center [544, 402] width 40 height 10
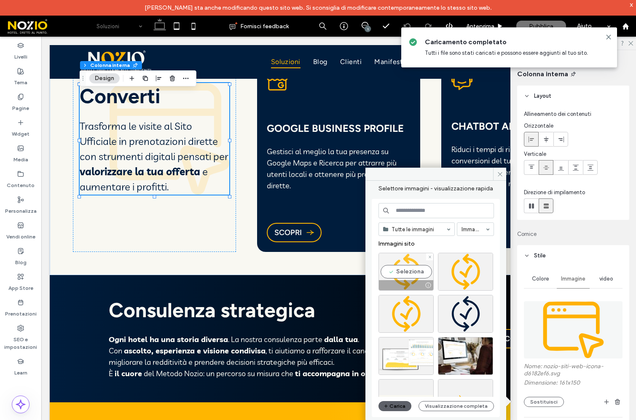
click at [408, 271] on div "Seleziona" at bounding box center [405, 272] width 55 height 38
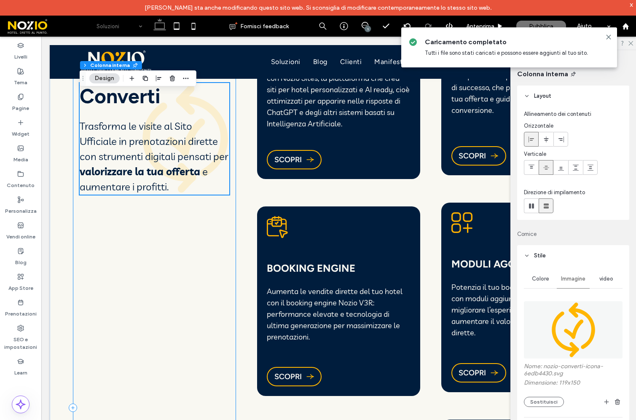
scroll to position [1290, 0]
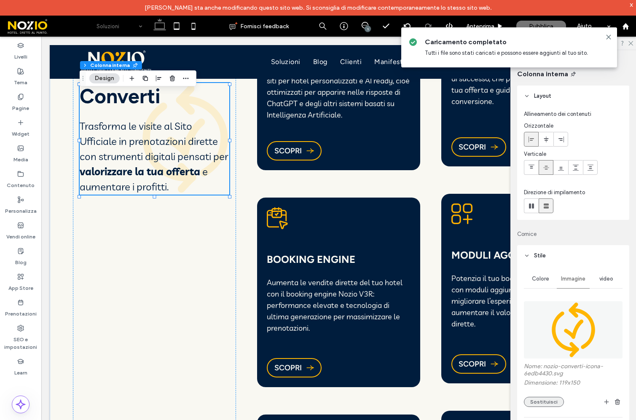
click at [551, 401] on button "Sostituisci" at bounding box center [544, 402] width 40 height 10
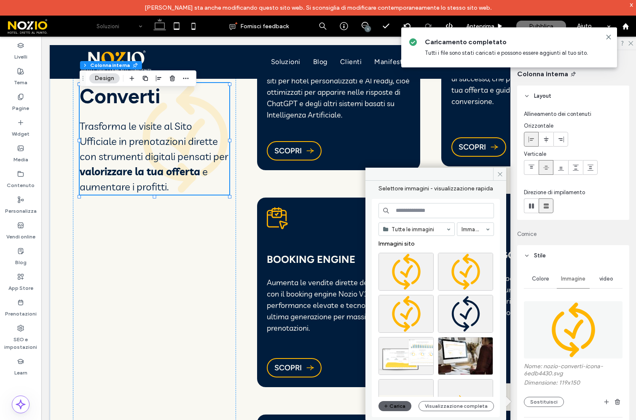
click at [422, 206] on input at bounding box center [435, 210] width 115 height 15
type input "********"
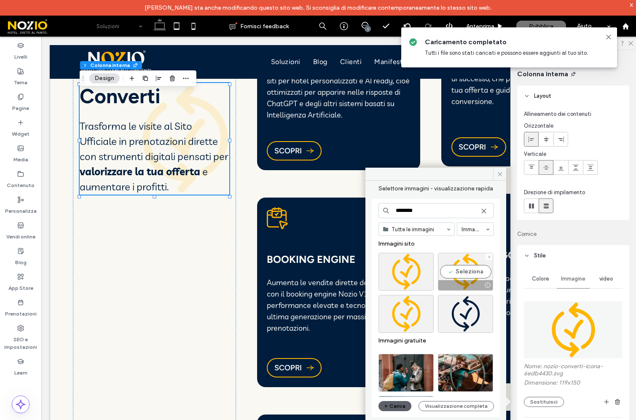
click at [487, 285] on div at bounding box center [487, 285] width 11 height 7
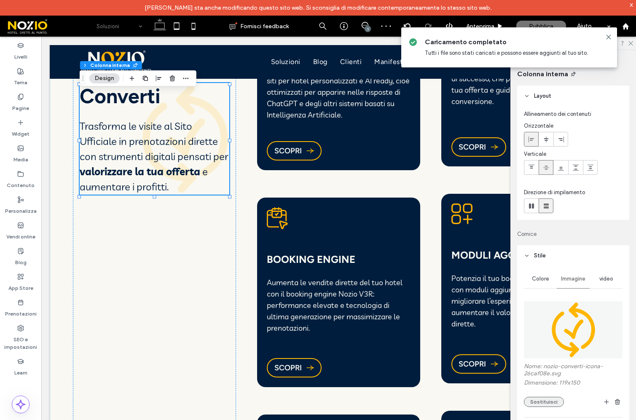
click at [549, 402] on button "Sostituisci" at bounding box center [544, 402] width 40 height 10
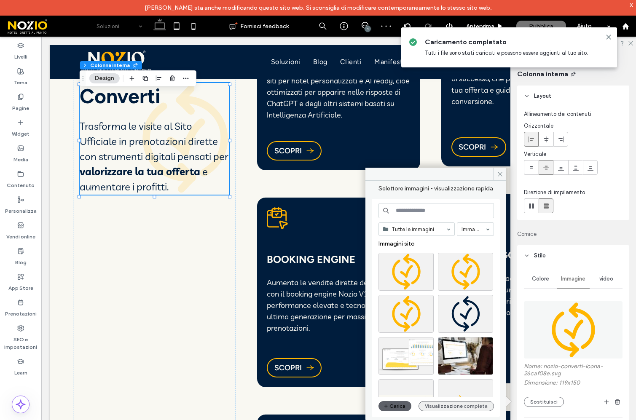
click at [460, 408] on button "Visualizzazione completa" at bounding box center [455, 406] width 75 height 10
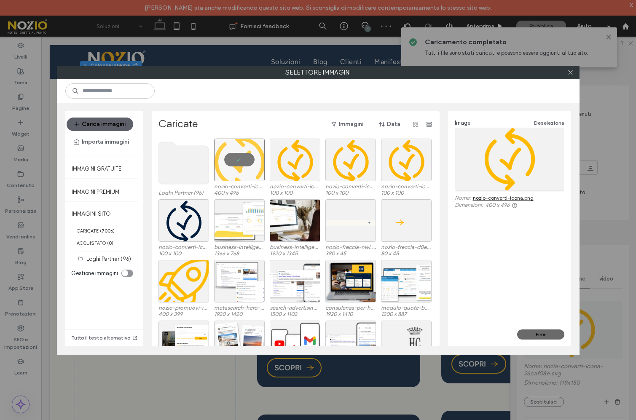
click at [538, 336] on button "Fine" at bounding box center [540, 334] width 47 height 10
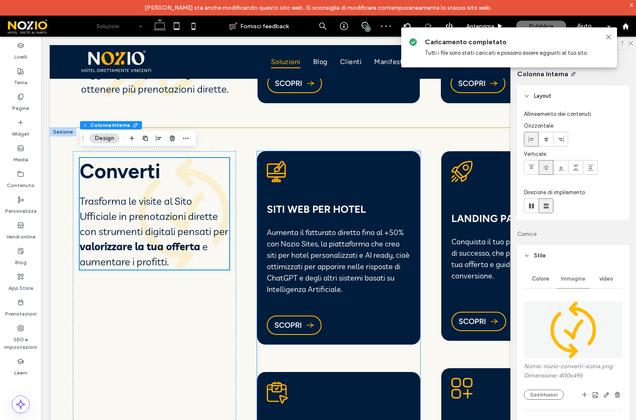
scroll to position [1116, 0]
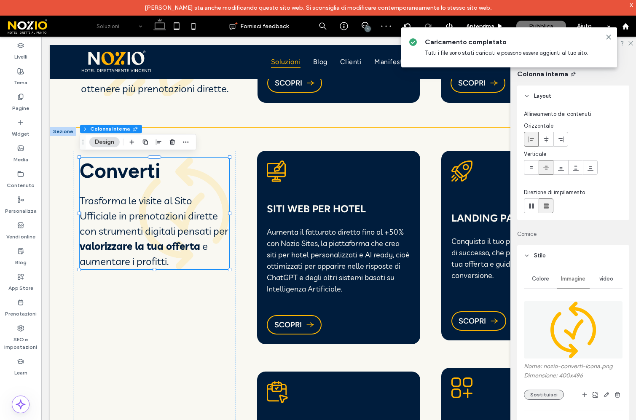
click at [535, 395] on button "Sostituisci" at bounding box center [544, 395] width 40 height 10
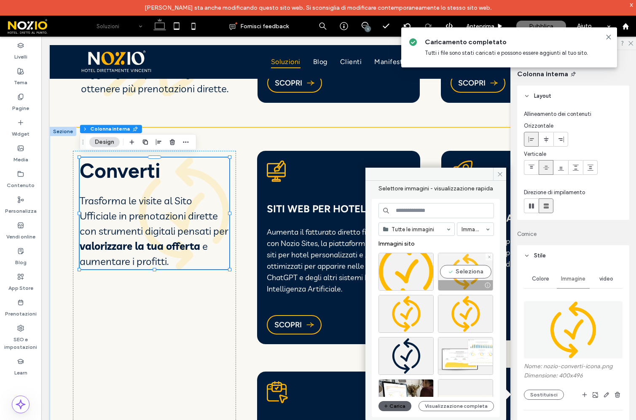
click at [462, 279] on div "Seleziona" at bounding box center [465, 272] width 55 height 38
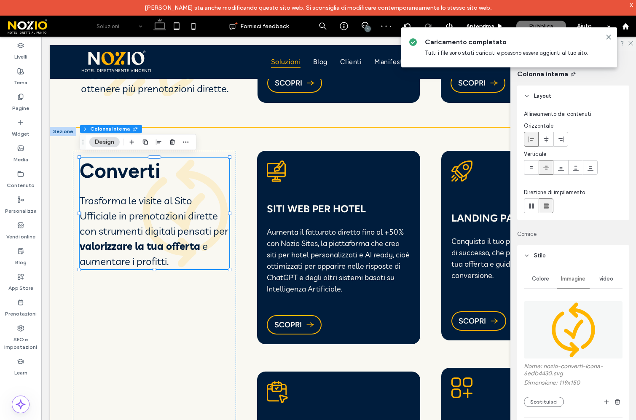
click at [632, 45] on div at bounding box center [573, 43] width 126 height 13
click at [631, 42] on use at bounding box center [630, 43] width 5 height 5
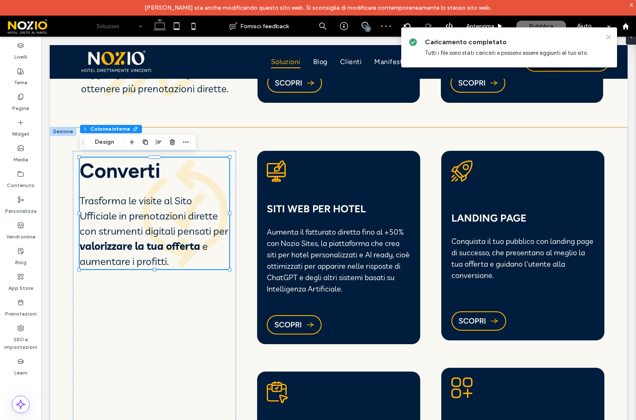
click at [607, 35] on icon at bounding box center [608, 37] width 7 height 7
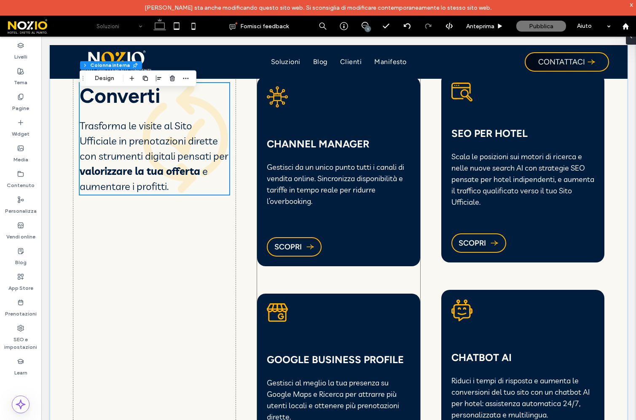
scroll to position [1659, 0]
